Goal: Transaction & Acquisition: Purchase product/service

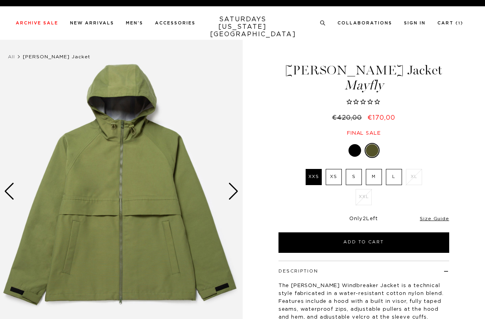
click at [355, 140] on div "Gisel Shell Jacket Mayfly €420,00 €170,00 Final sale Gisel Shell Jacket Mayfly …" at bounding box center [364, 215] width 197 height 351
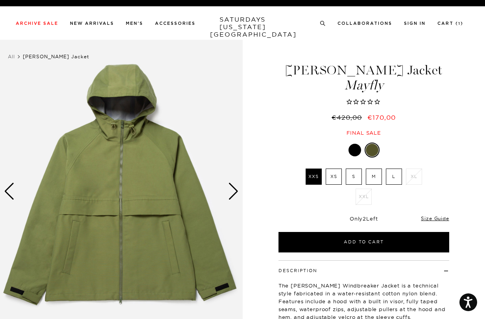
click at [356, 150] on div at bounding box center [355, 150] width 13 height 13
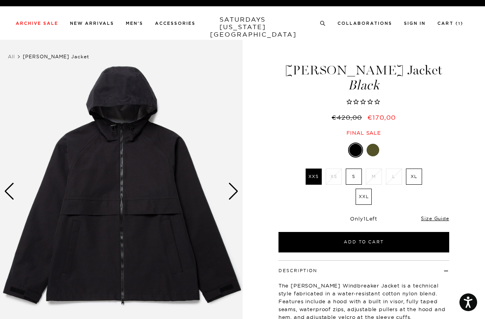
click at [229, 191] on div "Next slide" at bounding box center [233, 191] width 11 height 17
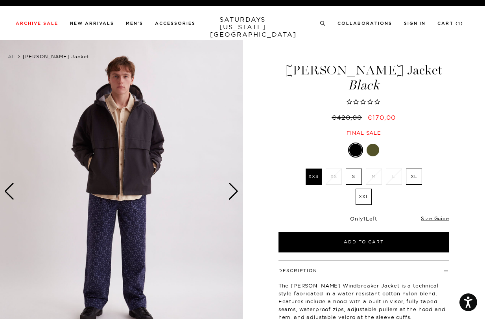
click at [237, 193] on div "Next slide" at bounding box center [233, 191] width 11 height 17
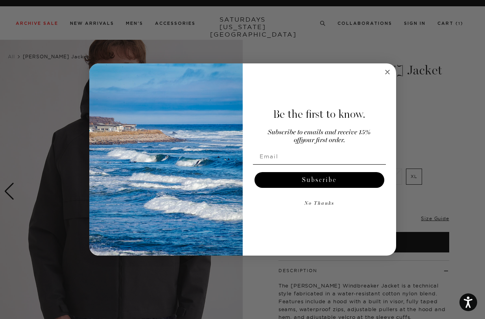
click at [389, 73] on icon "Close dialog" at bounding box center [388, 72] width 4 height 4
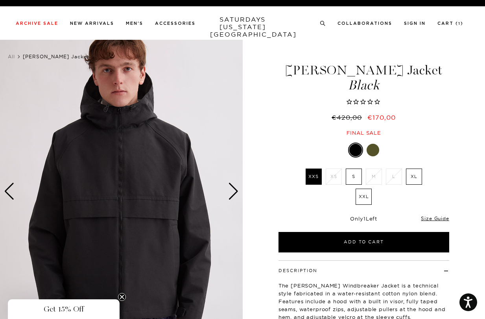
click at [232, 189] on div "Next slide" at bounding box center [233, 191] width 11 height 17
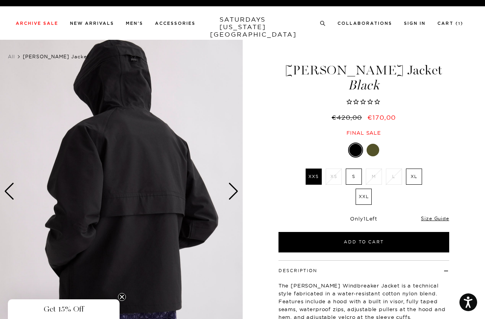
click at [232, 189] on div "Next slide" at bounding box center [233, 191] width 11 height 17
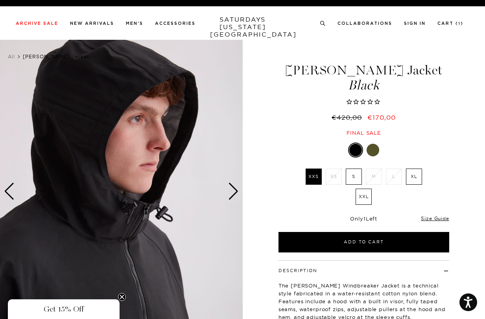
click at [232, 189] on div "Next slide" at bounding box center [233, 191] width 11 height 17
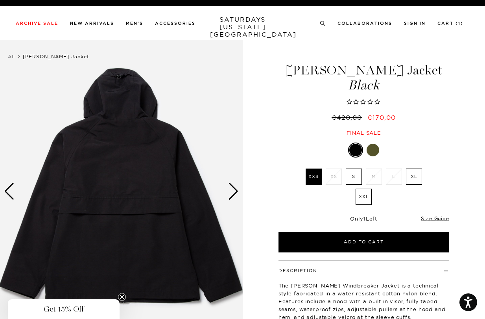
click at [233, 191] on div "Next slide" at bounding box center [233, 191] width 11 height 17
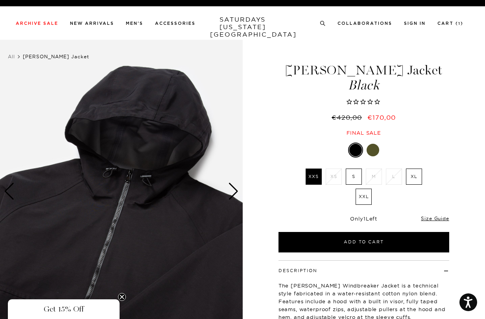
click at [233, 191] on div "Next slide" at bounding box center [233, 191] width 11 height 17
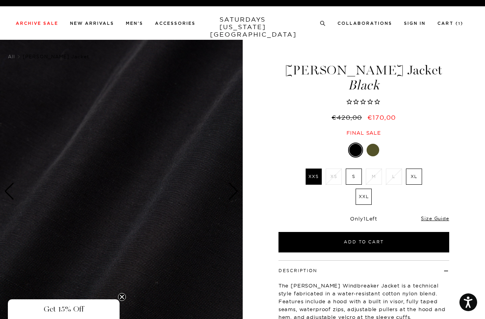
click at [233, 191] on div "Next slide" at bounding box center [233, 191] width 11 height 17
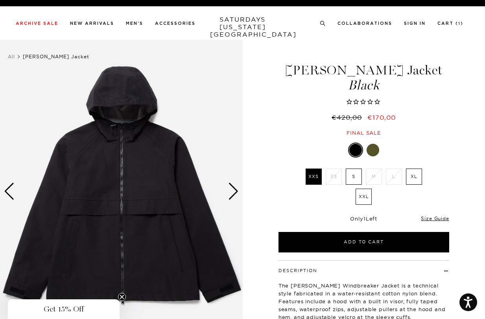
click at [233, 191] on div "Next slide" at bounding box center [233, 191] width 11 height 17
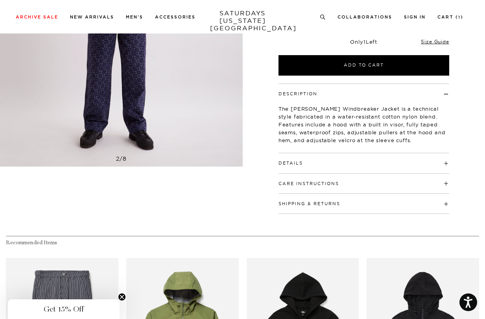
scroll to position [164, 0]
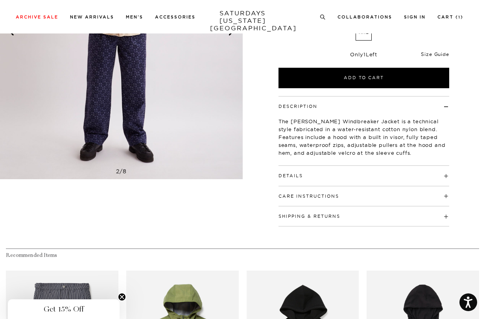
click at [438, 54] on link "Size Guide" at bounding box center [435, 54] width 28 height 6
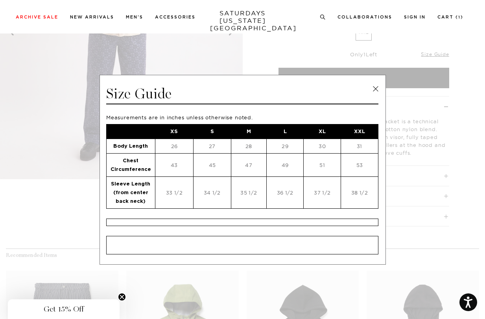
scroll to position [0, 0]
click at [375, 89] on link at bounding box center [376, 89] width 12 height 12
